Goal: Task Accomplishment & Management: Use online tool/utility

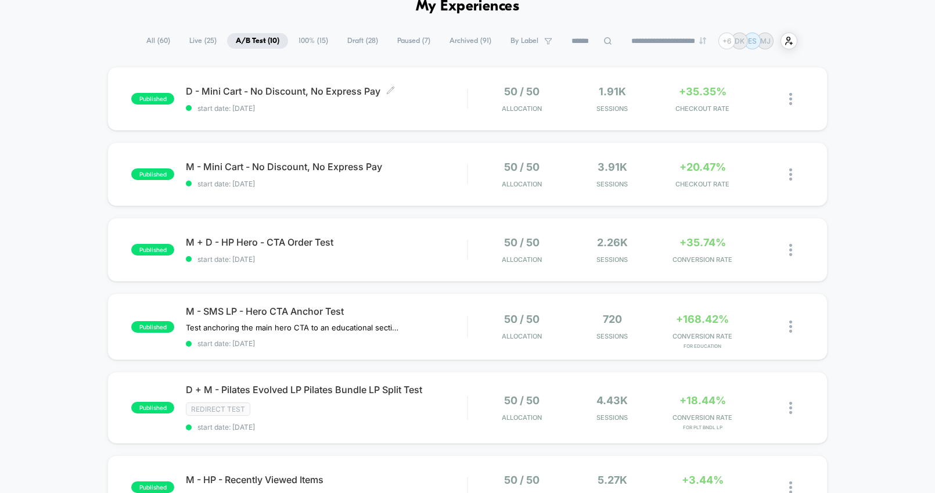
scroll to position [59, 0]
click at [301, 38] on span "100% ( 15 )" at bounding box center [313, 42] width 47 height 16
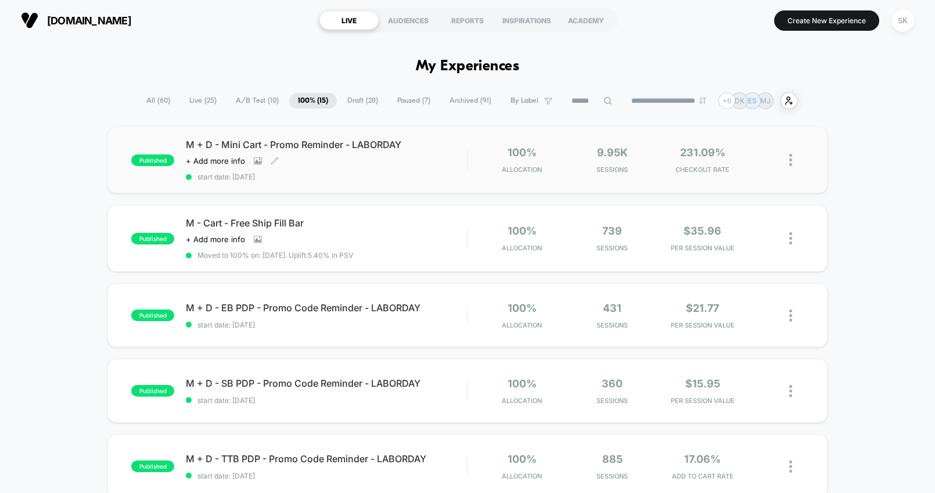
click at [376, 167] on div "M + D - Mini Cart - Promo Reminder - LABORDAY Click to view images Click to edi…" at bounding box center [326, 160] width 281 height 42
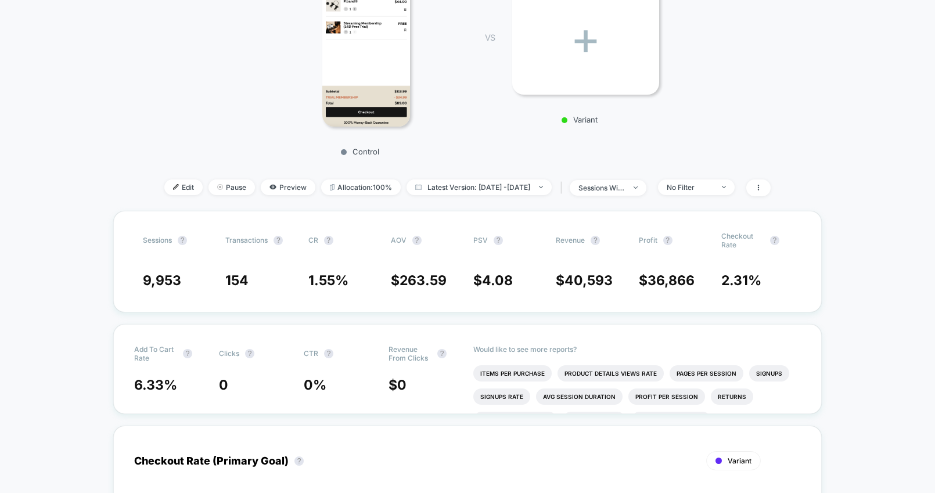
scroll to position [221, 0]
click at [164, 189] on span "Edit" at bounding box center [183, 187] width 38 height 16
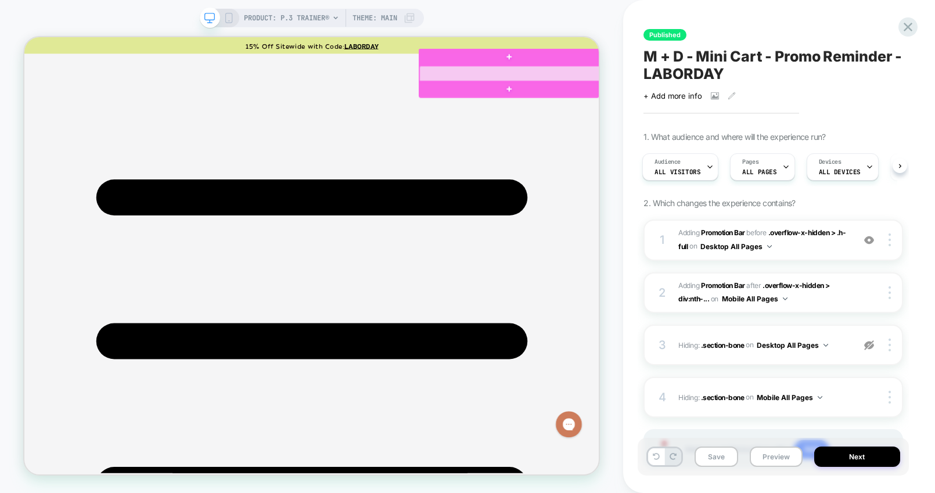
click at [780, 81] on div at bounding box center [671, 85] width 241 height 21
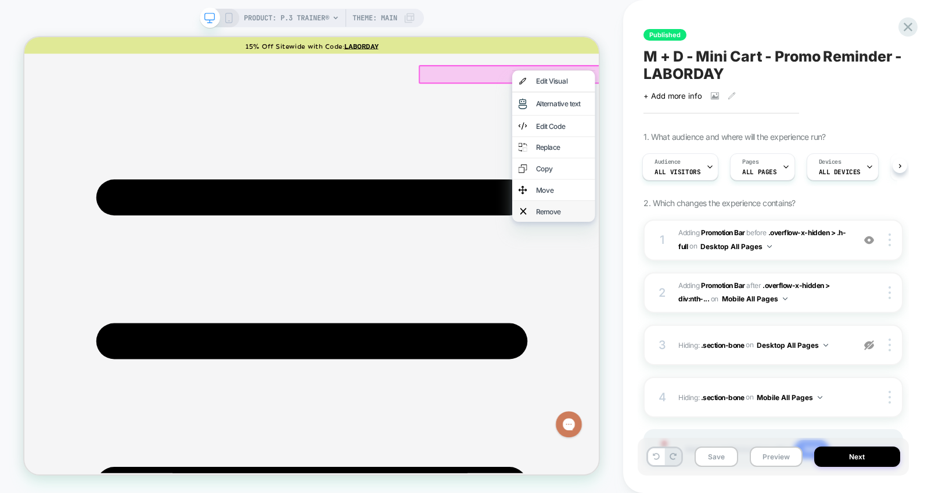
click at [729, 276] on div "Remove" at bounding box center [730, 269] width 110 height 28
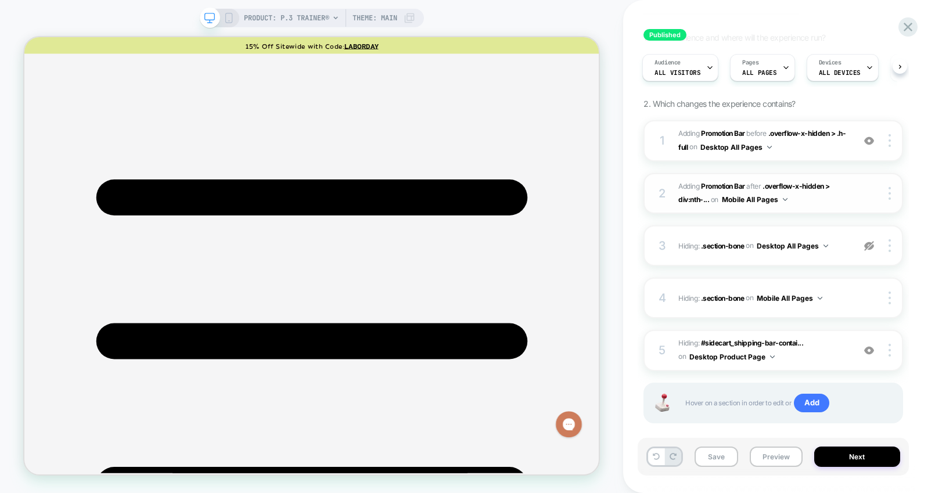
scroll to position [117, 0]
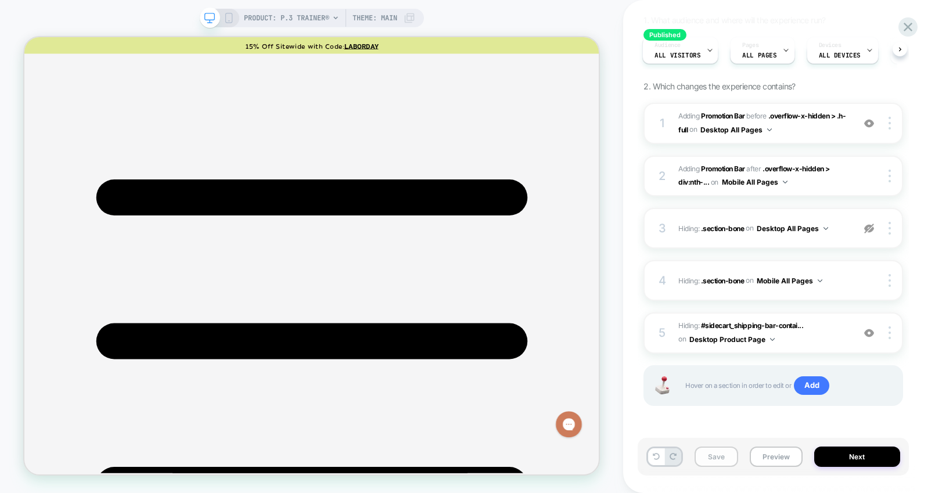
click at [727, 455] on button "Save" at bounding box center [715, 456] width 43 height 20
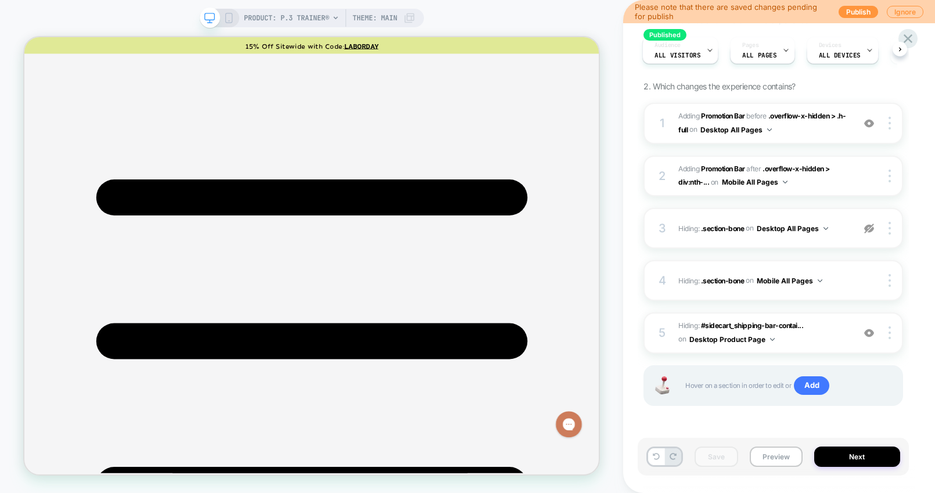
click at [227, 17] on icon at bounding box center [229, 18] width 10 height 10
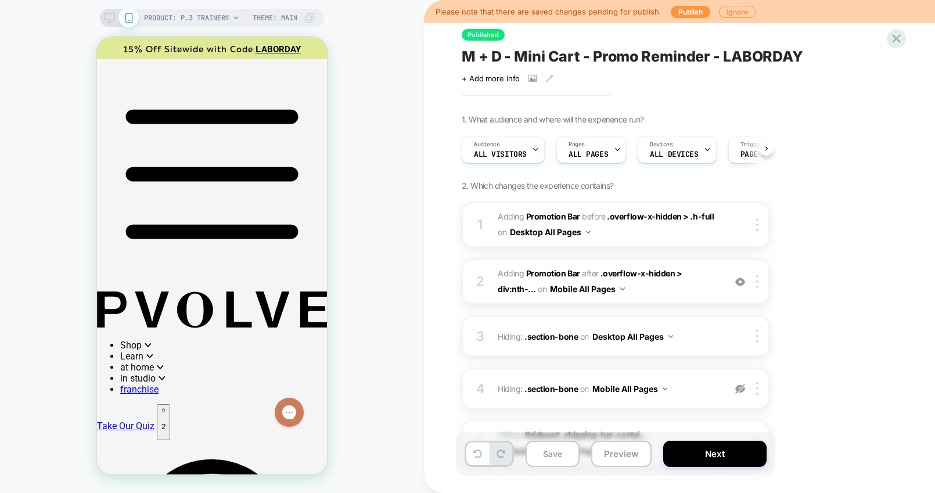
scroll to position [0, 1]
